Goal: Navigation & Orientation: Find specific page/section

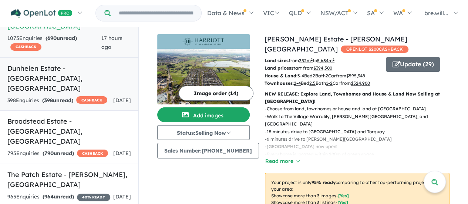
scroll to position [72, 0]
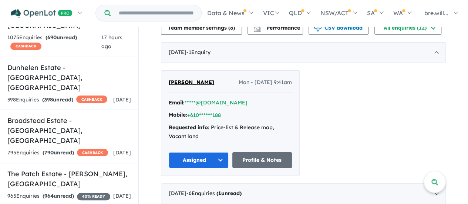
scroll to position [196, 0]
